Goal: Find contact information: Find contact information

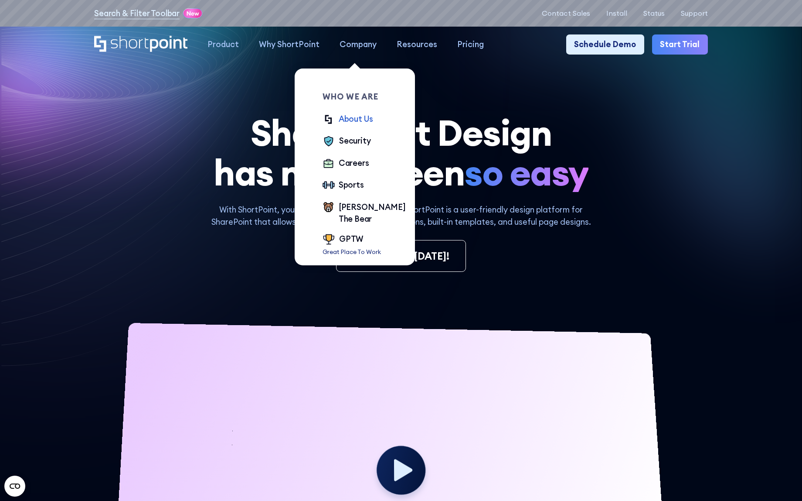
click at [353, 116] on div "About Us" at bounding box center [356, 119] width 35 height 12
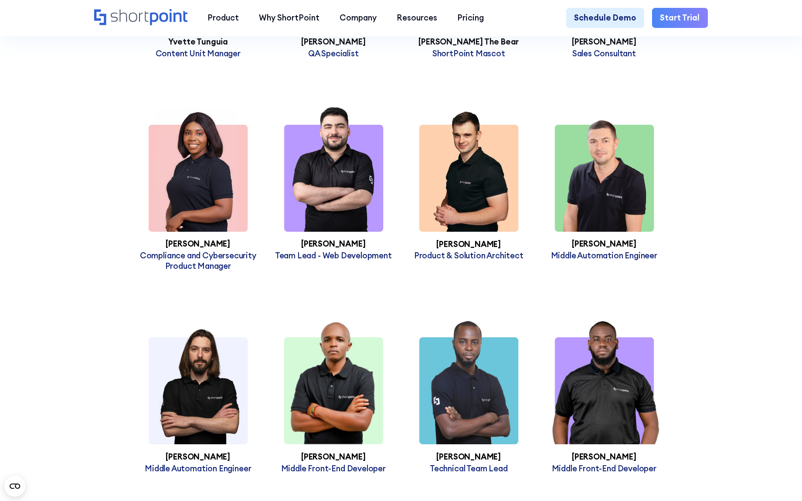
scroll to position [3227, 0]
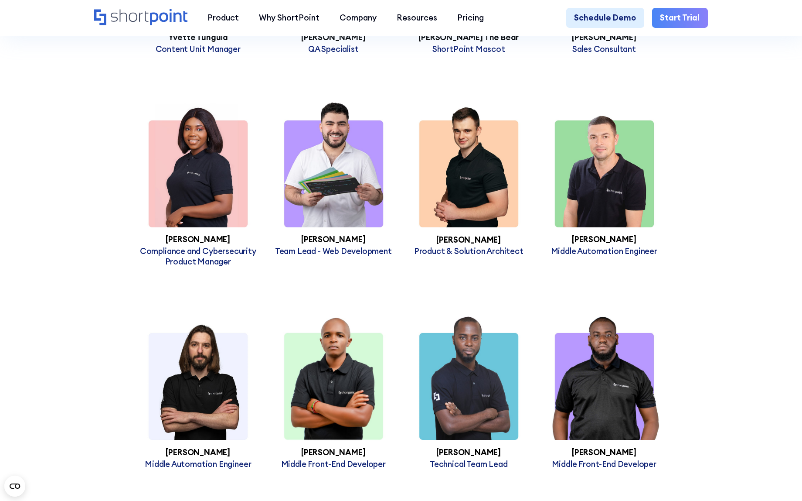
click at [360, 179] on img at bounding box center [334, 164] width 136 height 125
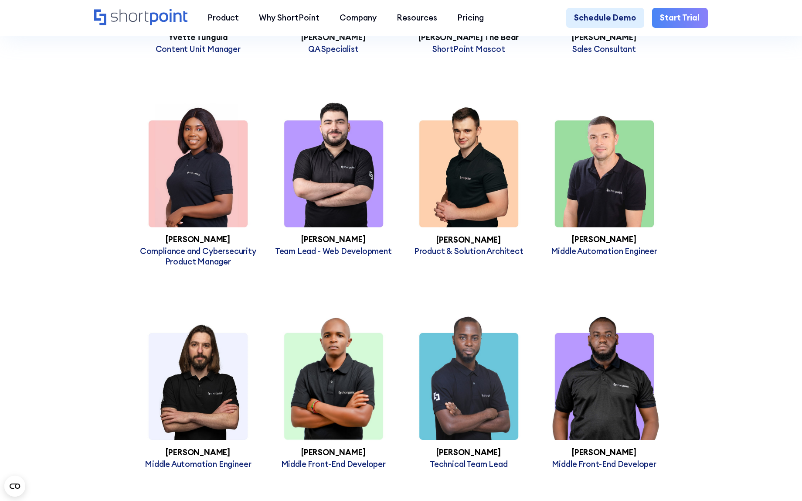
click at [344, 244] on h3 "Musab Tulaimat" at bounding box center [334, 239] width 136 height 9
drag, startPoint x: 304, startPoint y: 249, endPoint x: 379, endPoint y: 244, distance: 75.2
click at [377, 244] on h3 "Musab Tulaimat" at bounding box center [334, 239] width 136 height 9
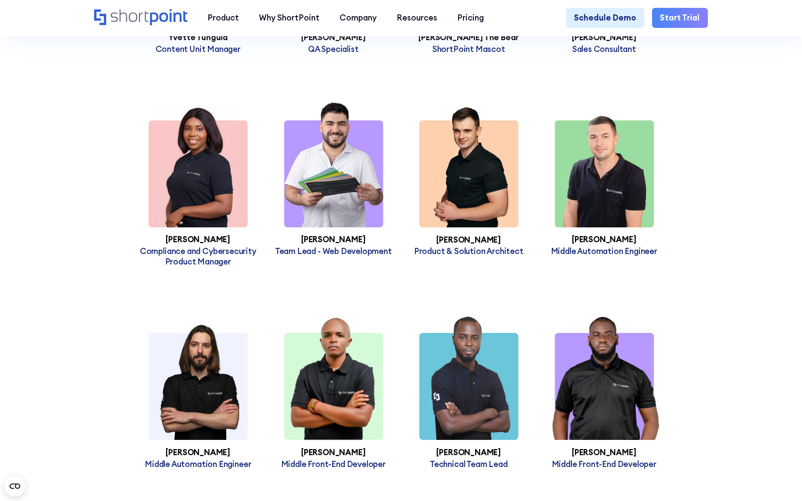
copy h3 "Musab Tulaimat"
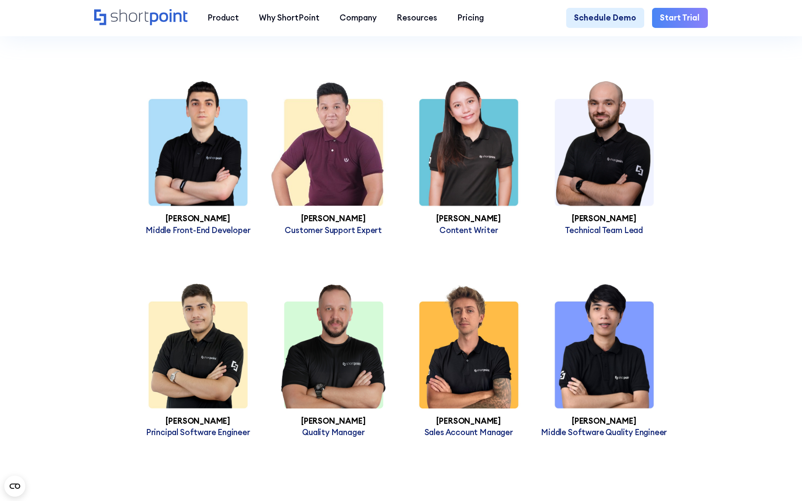
scroll to position [3924, 0]
